Goal: Task Accomplishment & Management: Use online tool/utility

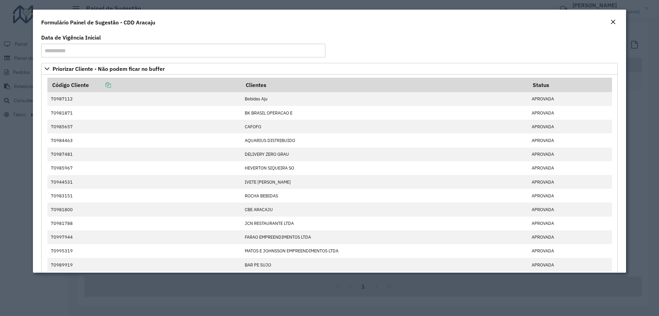
scroll to position [481, 0]
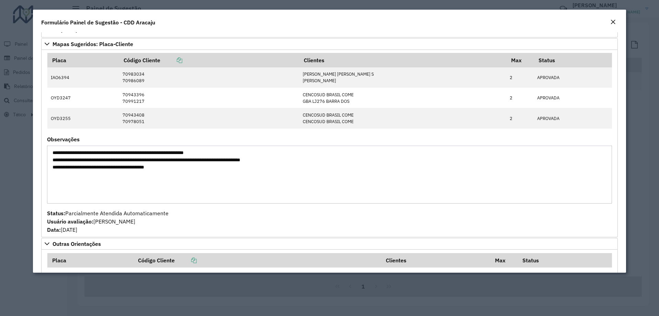
click at [612, 20] on em "Close" at bounding box center [613, 21] width 5 height 5
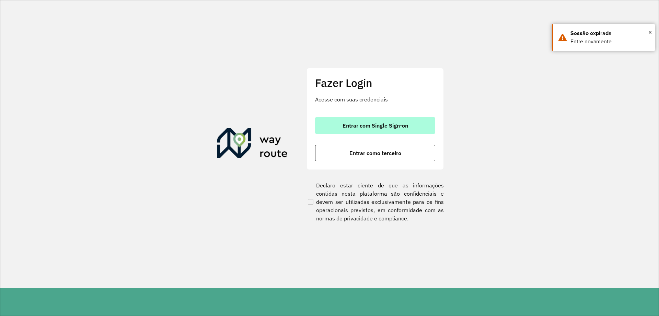
click at [331, 128] on button "Entrar com Single Sign-on" at bounding box center [375, 125] width 120 height 16
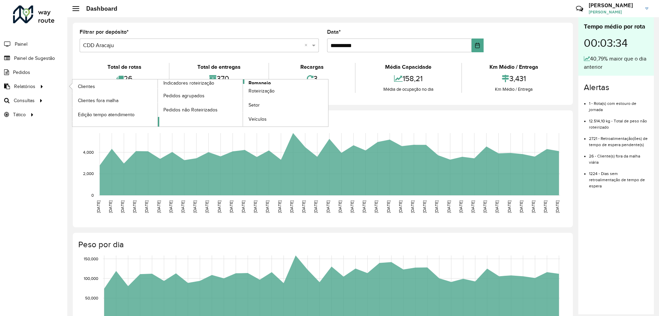
click at [272, 82] on link "Romaneio" at bounding box center [243, 102] width 171 height 47
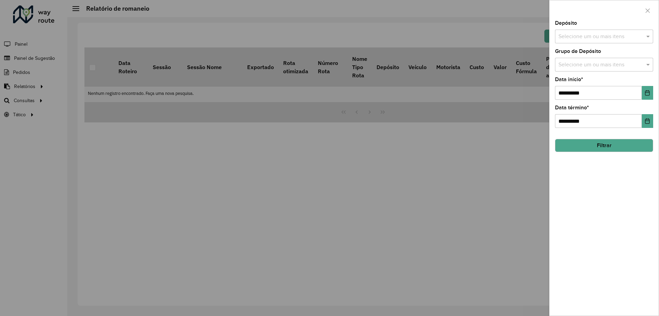
click at [617, 143] on button "Filtrar" at bounding box center [604, 145] width 98 height 13
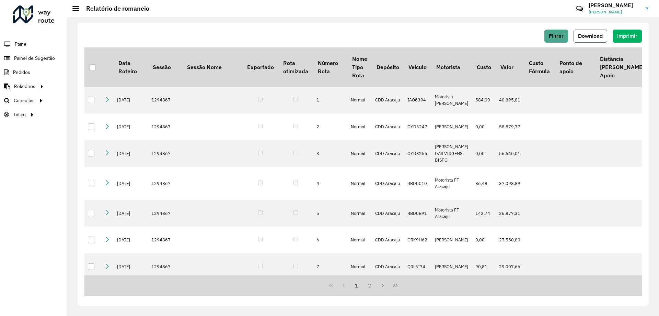
click at [601, 38] on span "Download" at bounding box center [590, 36] width 25 height 6
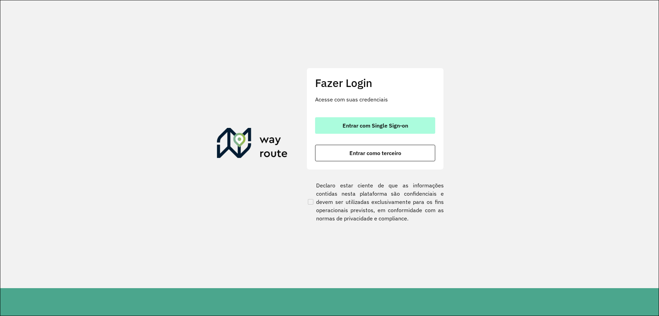
click at [370, 128] on span "Entrar com Single Sign-on" at bounding box center [376, 125] width 66 height 5
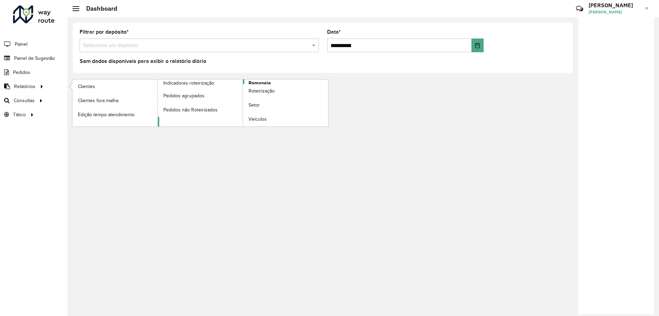
click at [271, 83] on span "Romaneio" at bounding box center [260, 82] width 22 height 7
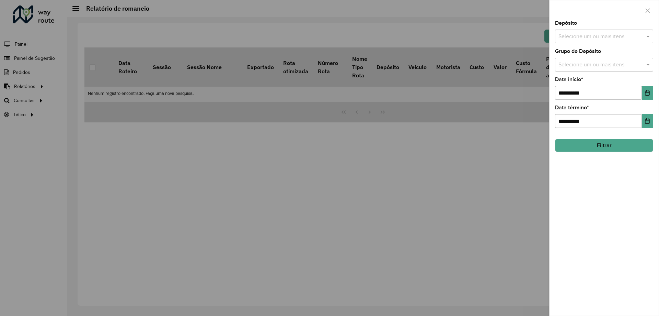
drag, startPoint x: 591, startPoint y: 147, endPoint x: 583, endPoint y: 100, distance: 47.7
click at [510, 151] on body "**********" at bounding box center [329, 158] width 659 height 316
click at [643, 97] on button "Choose Date" at bounding box center [647, 93] width 11 height 14
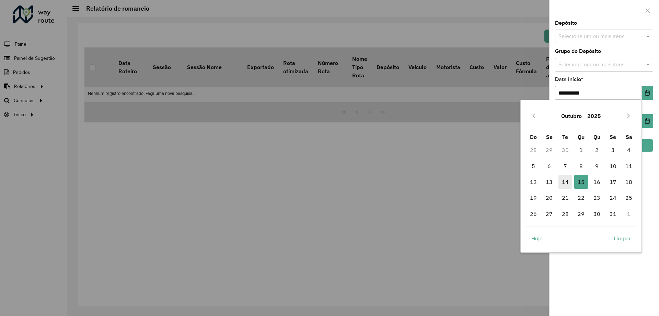
click at [569, 178] on span "14" at bounding box center [566, 182] width 14 height 14
type input "**********"
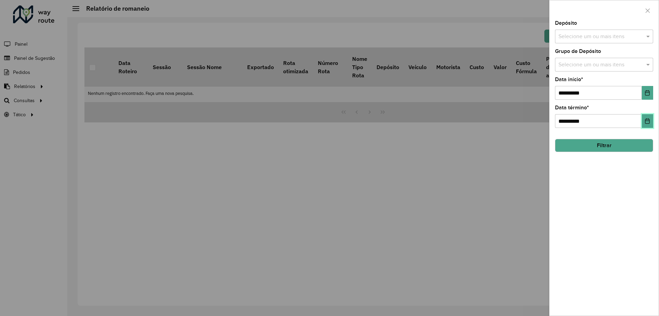
click at [653, 122] on button "Choose Date" at bounding box center [647, 121] width 11 height 14
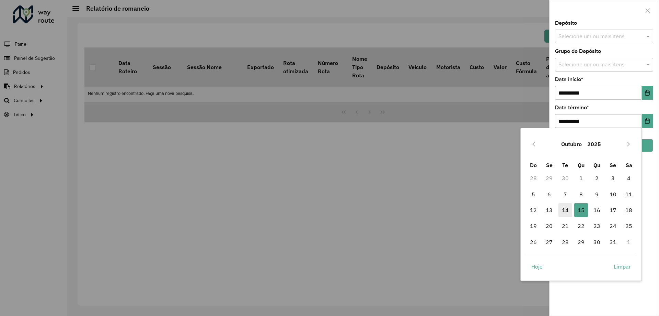
click at [567, 207] on span "14" at bounding box center [566, 210] width 14 height 14
type input "**********"
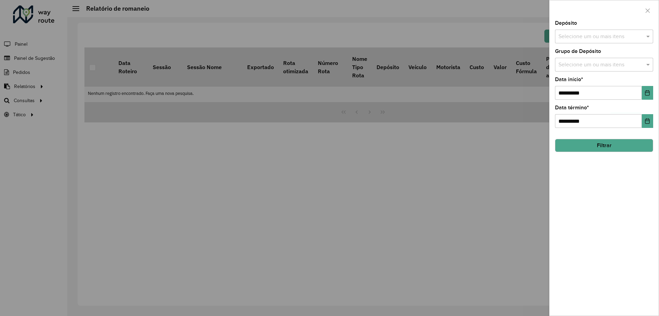
click at [615, 142] on button "Filtrar" at bounding box center [604, 145] width 98 height 13
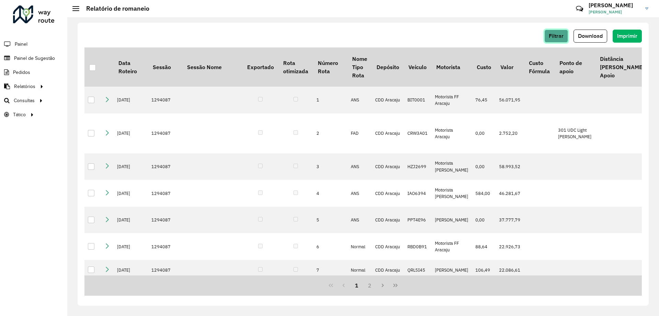
click at [568, 37] on button "Filtrar" at bounding box center [557, 36] width 24 height 13
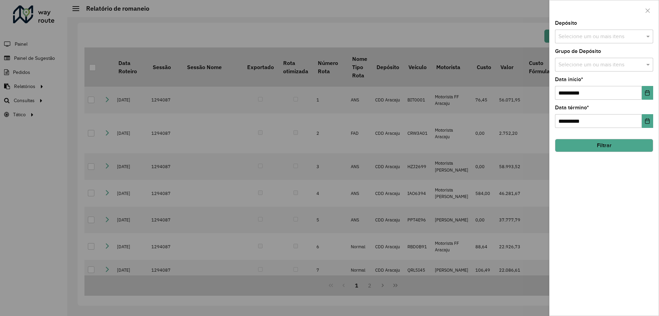
click at [482, 24] on div at bounding box center [329, 158] width 659 height 316
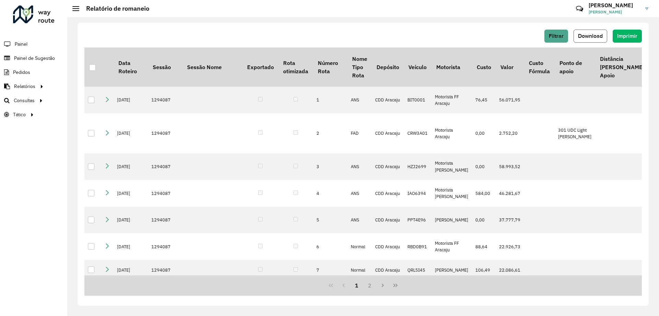
click at [598, 33] on span "Download" at bounding box center [590, 36] width 25 height 6
